Goal: Task Accomplishment & Management: Manage account settings

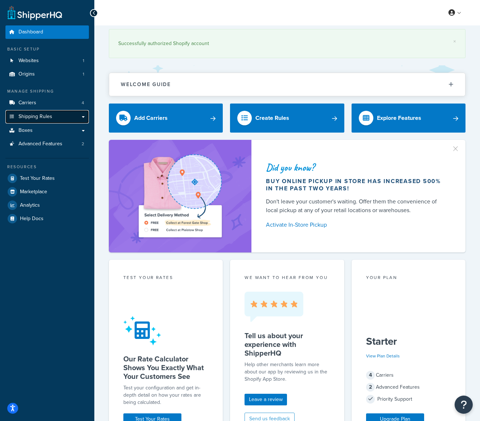
click at [46, 117] on span "Shipping Rules" at bounding box center [36, 117] width 34 height 6
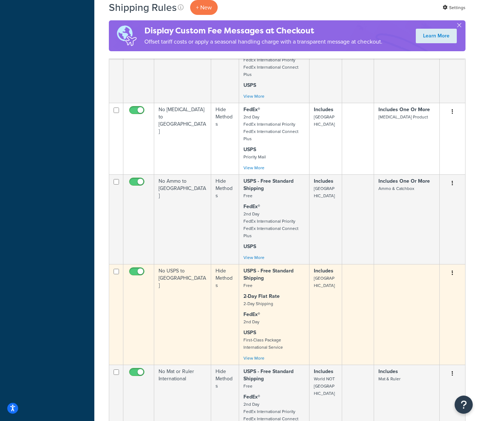
scroll to position [474, 0]
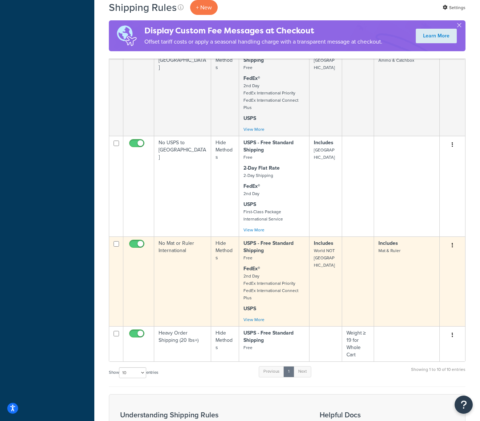
click at [453, 244] on icon "button" at bounding box center [452, 245] width 1 height 5
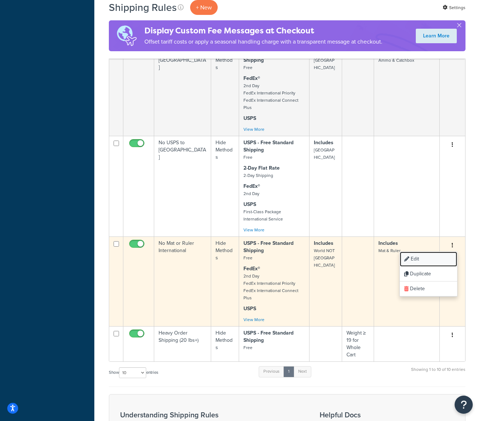
click at [436, 256] on link "Edit" at bounding box center [428, 259] width 57 height 15
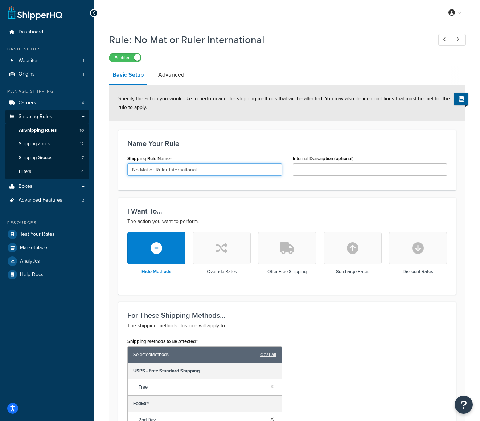
click at [139, 170] on input "No Mat or Ruler International" at bounding box center [204, 169] width 155 height 12
click at [151, 170] on input "No Mat or Ruler International" at bounding box center [204, 169] width 155 height 12
click at [283, 139] on div "Name Your Rule Shipping Rule Name No Mat, Ruler, Stand Targets International In…" at bounding box center [287, 160] width 338 height 60
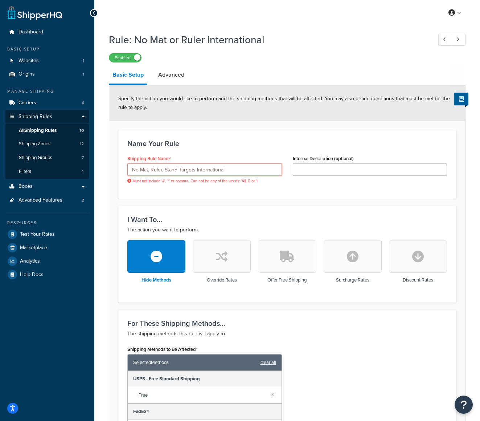
drag, startPoint x: 250, startPoint y: 169, endPoint x: 241, endPoint y: 169, distance: 8.7
click at [250, 169] on input "No Mat, Ruler, Stand Targets International" at bounding box center [204, 169] width 155 height 12
click at [163, 171] on input "No Mat, Ruler, Stand Targets International" at bounding box center [204, 169] width 155 height 12
drag, startPoint x: 149, startPoint y: 171, endPoint x: 173, endPoint y: 178, distance: 24.8
click at [149, 171] on input "No Mat Ruler Stand Targets International" at bounding box center [204, 169] width 155 height 12
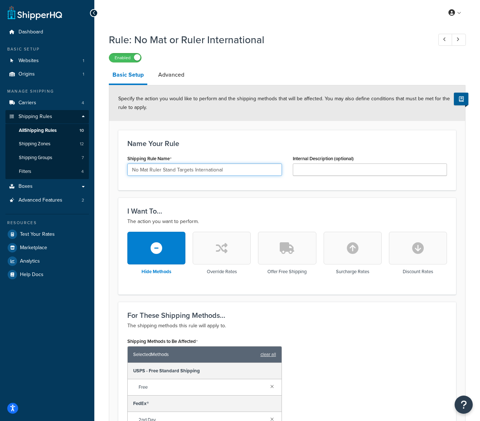
type input "No Mat Ruler Stand Targets International"
click at [215, 160] on div "Shipping Rule Name No Mat Ruler Stand Targets International" at bounding box center [204, 164] width 155 height 23
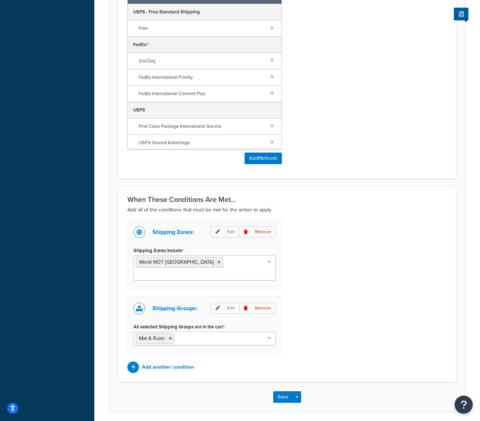
scroll to position [375, 0]
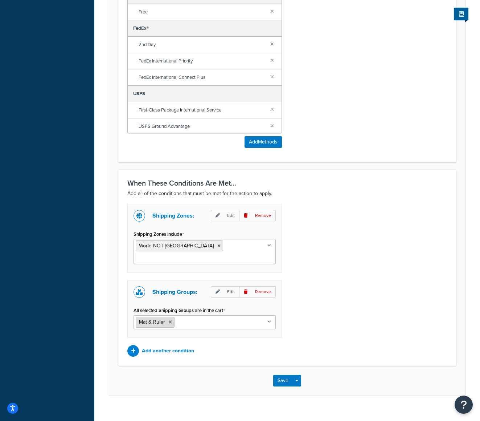
click at [157, 318] on span "Mat & Ruler" at bounding box center [152, 322] width 26 height 8
drag, startPoint x: 148, startPoint y: 311, endPoint x: 139, endPoint y: 310, distance: 9.4
click at [139, 318] on span "Mat & Ruler" at bounding box center [152, 322] width 26 height 8
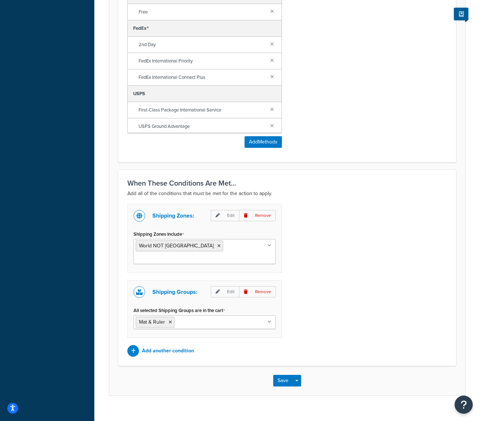
drag, startPoint x: 139, startPoint y: 310, endPoint x: 196, endPoint y: 313, distance: 57.1
click at [154, 318] on span "Mat & Ruler" at bounding box center [152, 322] width 26 height 8
click at [282, 375] on button "Save" at bounding box center [283, 381] width 20 height 12
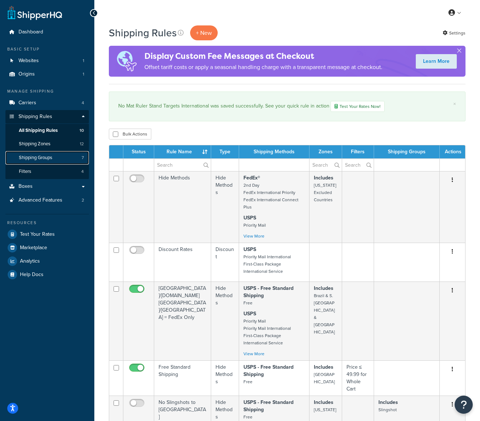
click at [27, 161] on span "Shipping Groups" at bounding box center [35, 158] width 33 height 6
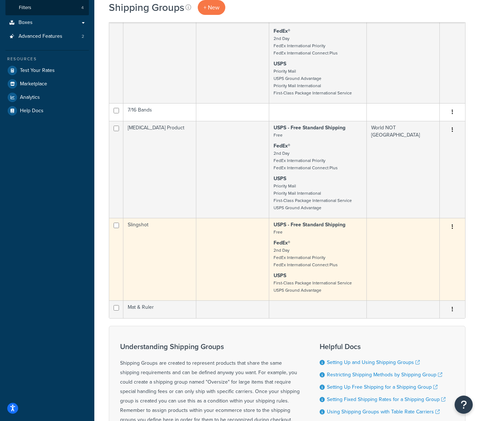
scroll to position [237, 0]
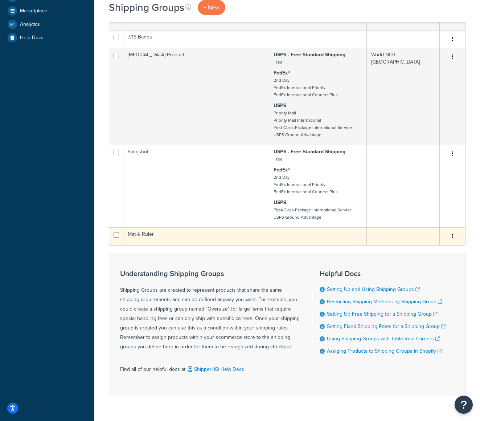
click at [157, 231] on td "Mat & Ruler" at bounding box center [159, 236] width 73 height 18
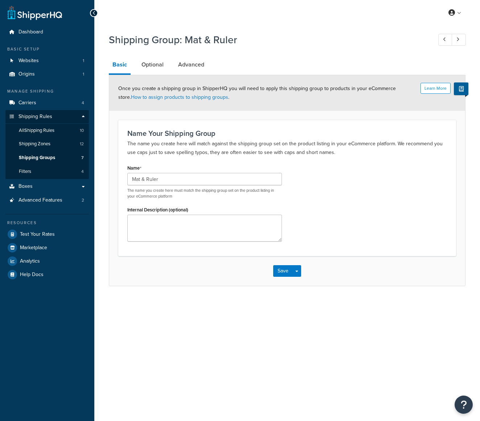
click at [135, 233] on textarea "Internal Description (optional)" at bounding box center [204, 228] width 155 height 27
click at [150, 181] on input "Mat & Ruler" at bounding box center [204, 179] width 155 height 12
click at [288, 269] on button "Save" at bounding box center [283, 271] width 20 height 12
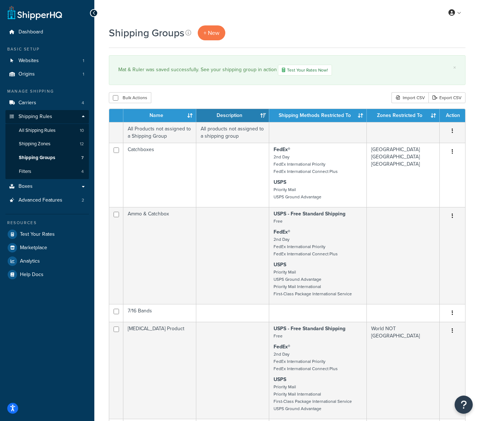
click at [367, 29] on div "Shipping Groups + New" at bounding box center [287, 32] width 357 height 15
